Goal: Find contact information: Find contact information

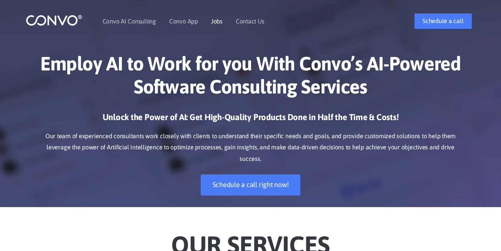
click at [214, 20] on link "Jobs" at bounding box center [217, 21] width 12 height 6
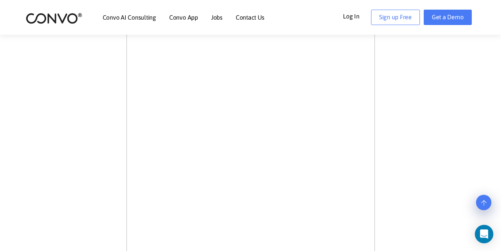
scroll to position [168, 0]
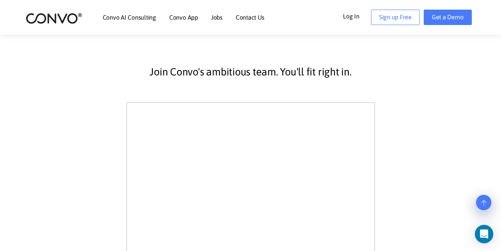
click at [243, 20] on link "Contact Us" at bounding box center [250, 17] width 29 height 6
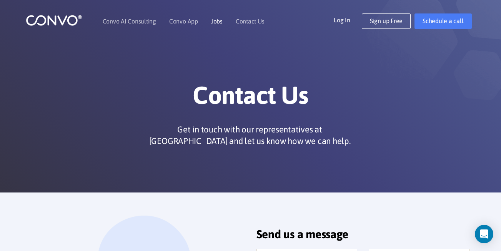
click at [211, 19] on link "Jobs" at bounding box center [217, 21] width 12 height 6
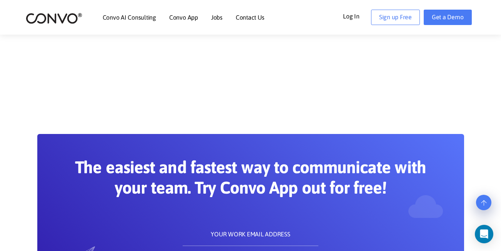
scroll to position [741, 0]
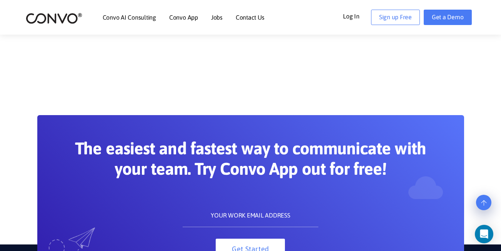
click at [249, 20] on link "Contact Us" at bounding box center [250, 17] width 29 height 6
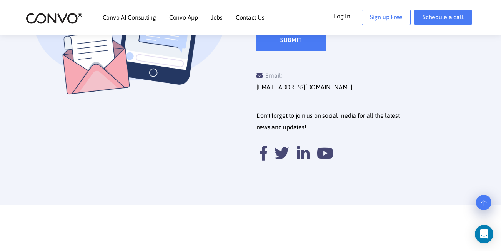
scroll to position [372, 0]
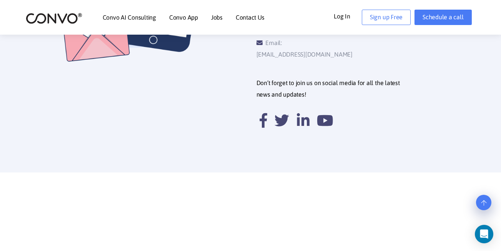
click at [324, 49] on link "[EMAIL_ADDRESS][DOMAIN_NAME]" at bounding box center [305, 55] width 96 height 12
